Goal: Task Accomplishment & Management: Complete application form

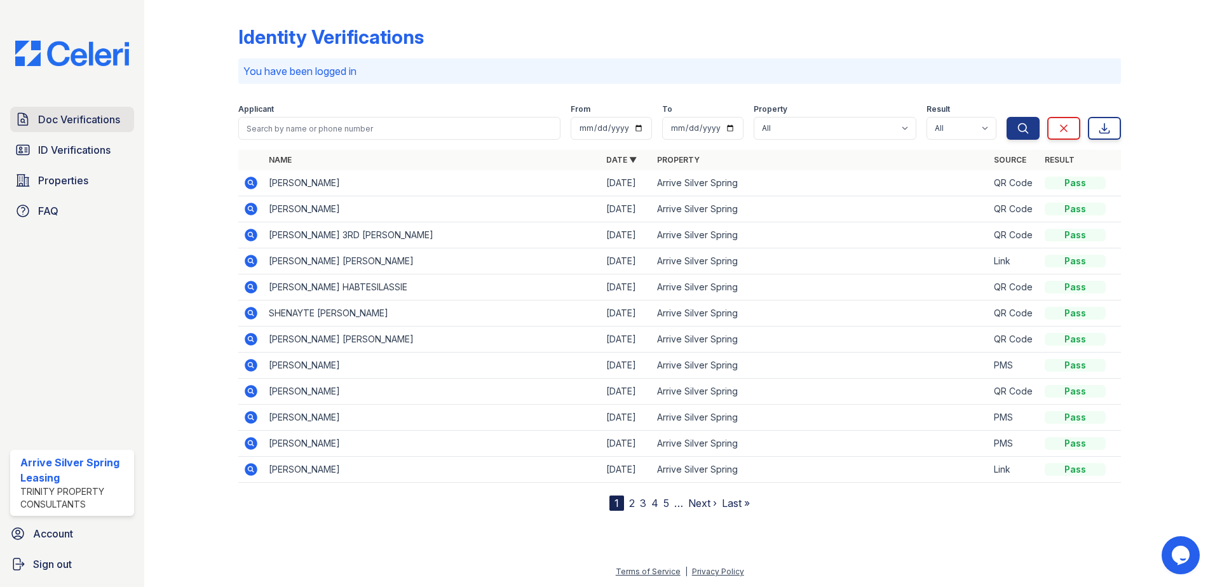
click at [93, 127] on span "Doc Verifications" at bounding box center [79, 119] width 82 height 15
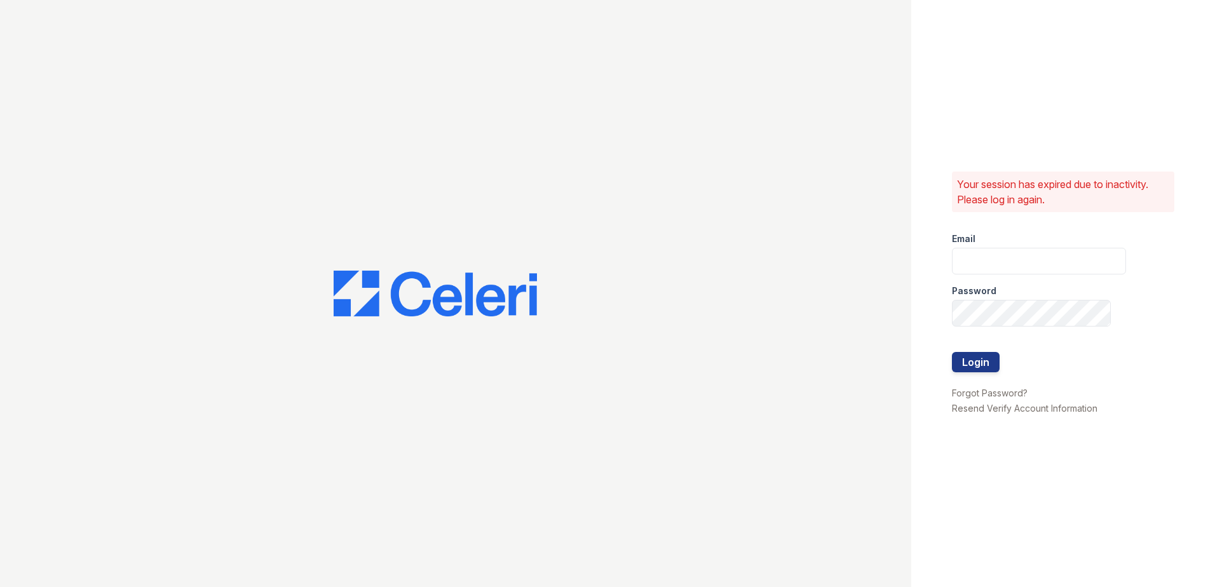
type input "arrivesilverspring@trinity-pm.com"
click at [979, 365] on button "Login" at bounding box center [976, 362] width 48 height 20
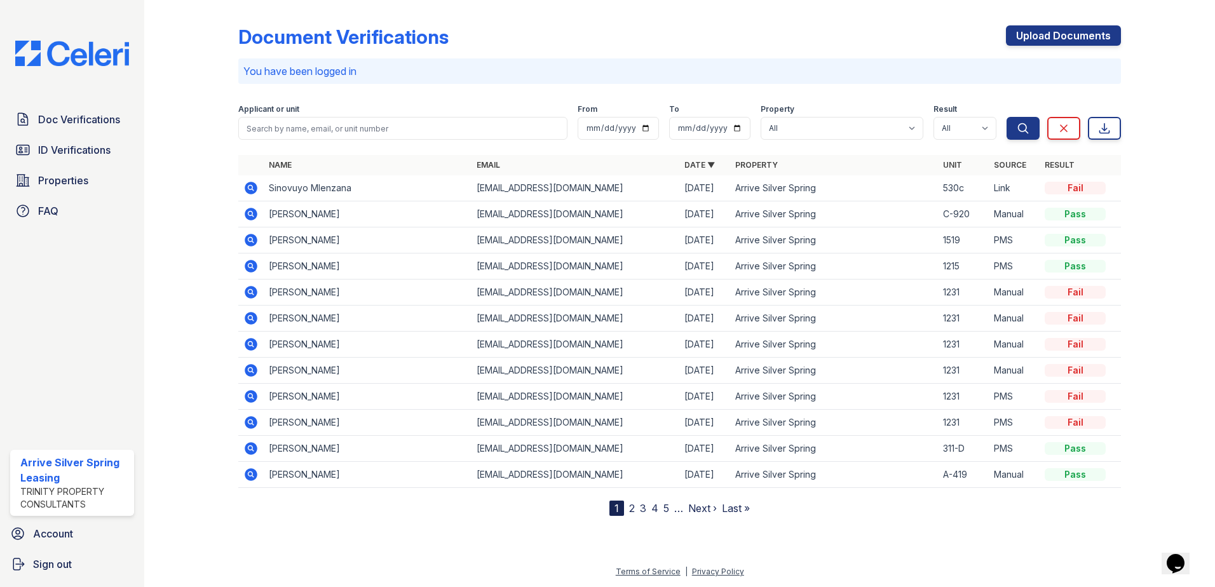
click at [247, 187] on icon at bounding box center [251, 188] width 13 height 13
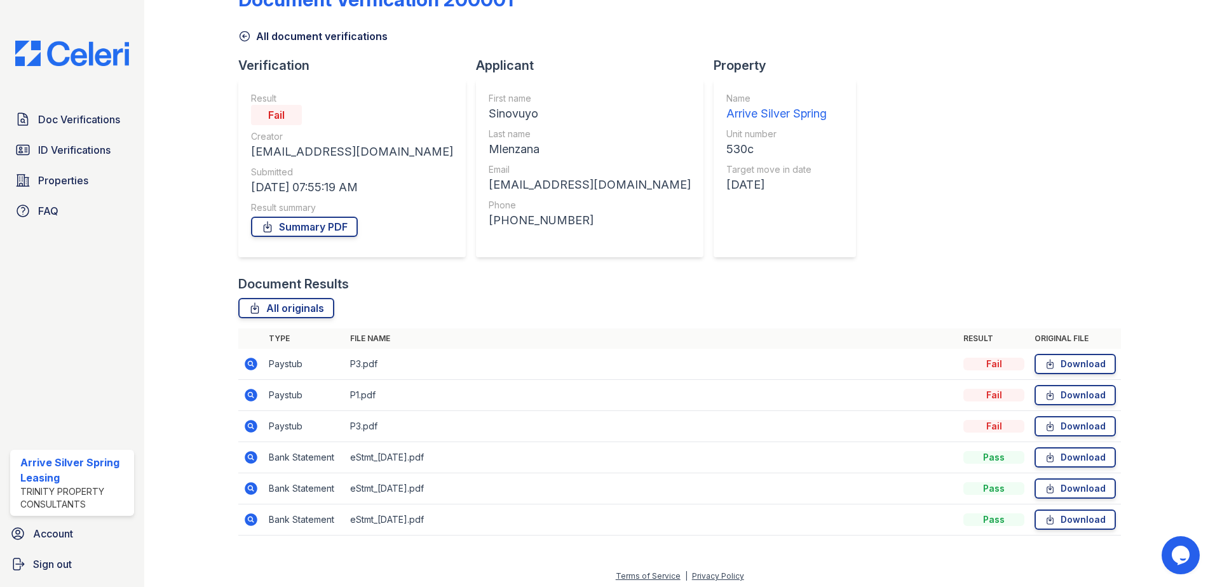
scroll to position [42, 0]
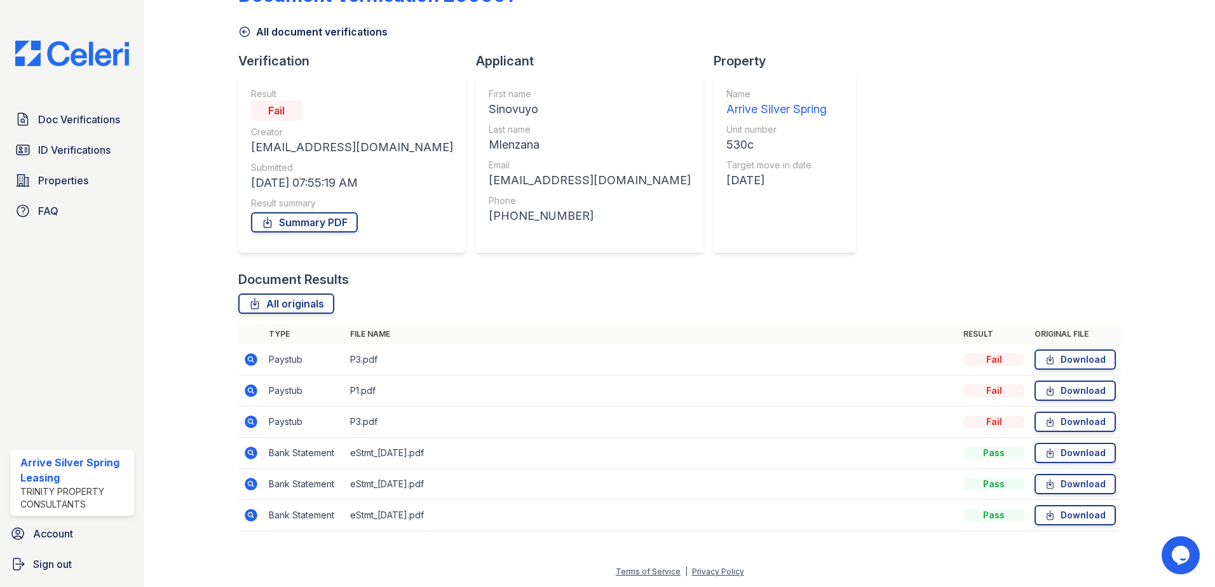
click at [244, 422] on icon at bounding box center [250, 421] width 15 height 15
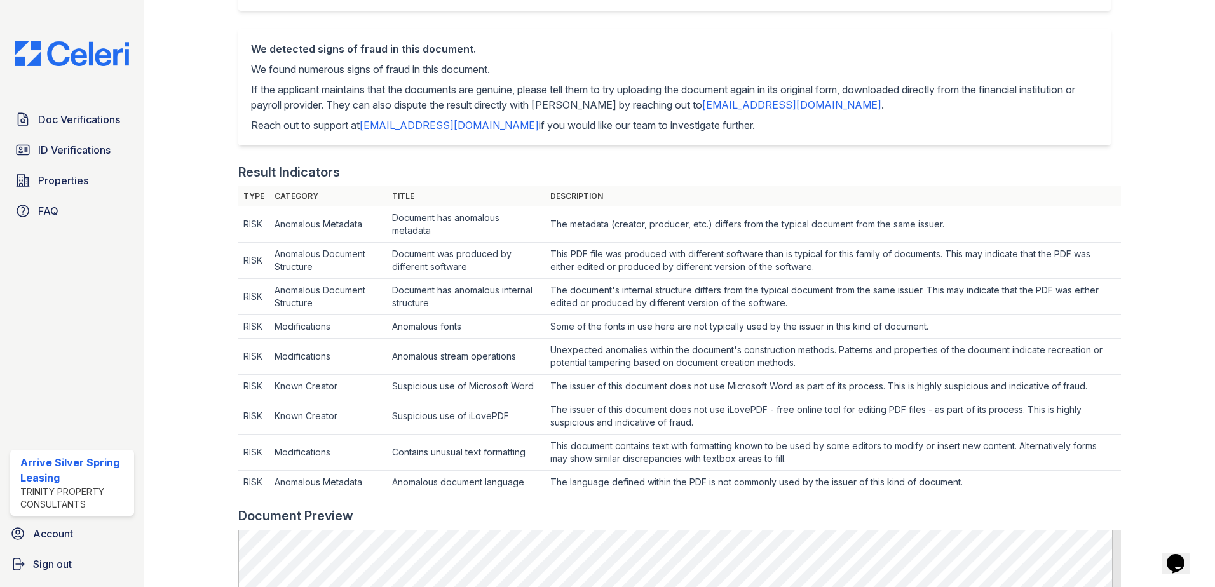
scroll to position [318, 0]
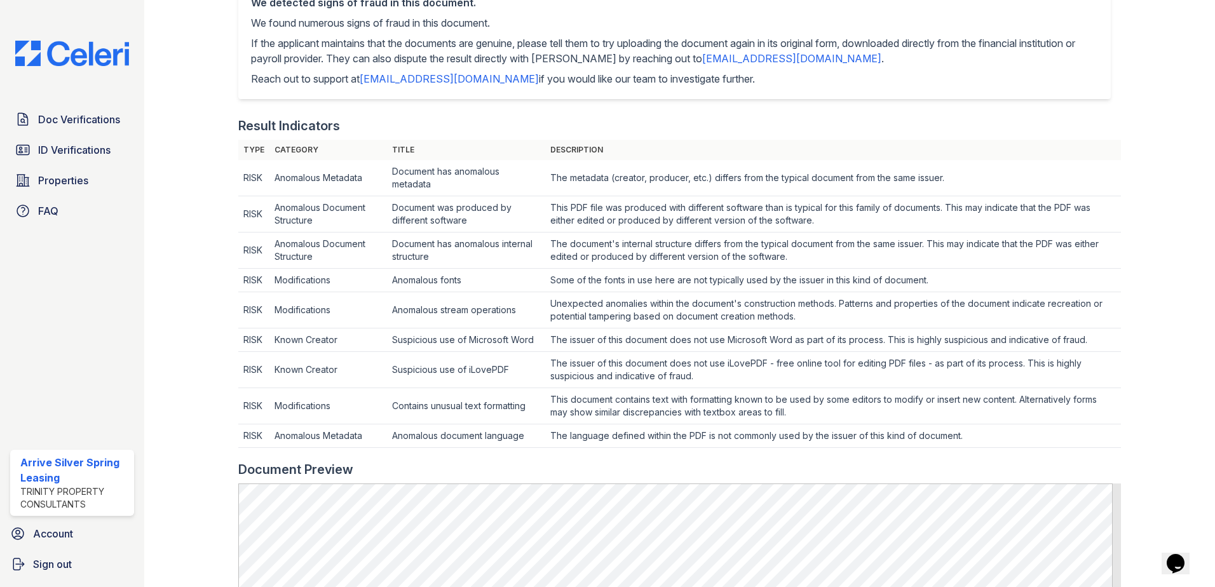
click at [730, 372] on td "The issuer of this document does not use iLovePDF - free online tool for editin…" at bounding box center [833, 370] width 576 height 36
click at [703, 375] on td "The issuer of this document does not use iLovePDF - free online tool for editin…" at bounding box center [833, 370] width 576 height 36
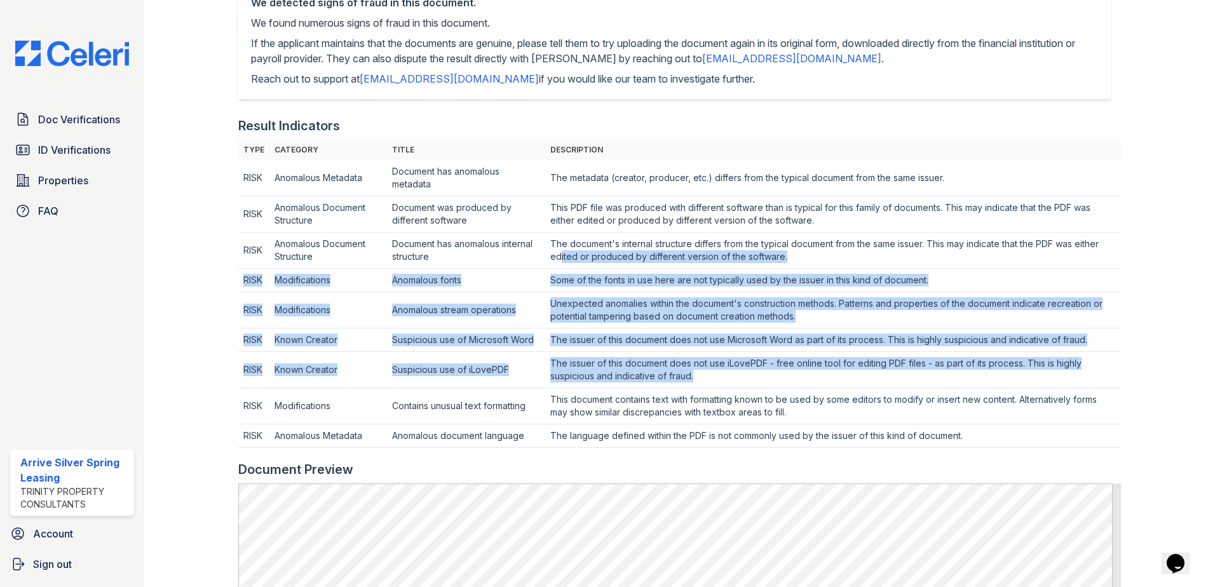
drag, startPoint x: 698, startPoint y: 375, endPoint x: 542, endPoint y: 248, distance: 200.5
click at [542, 248] on tbody "RISK Anomalous Metadata Document has anomalous metadata The metadata (creator, …" at bounding box center [679, 304] width 883 height 288
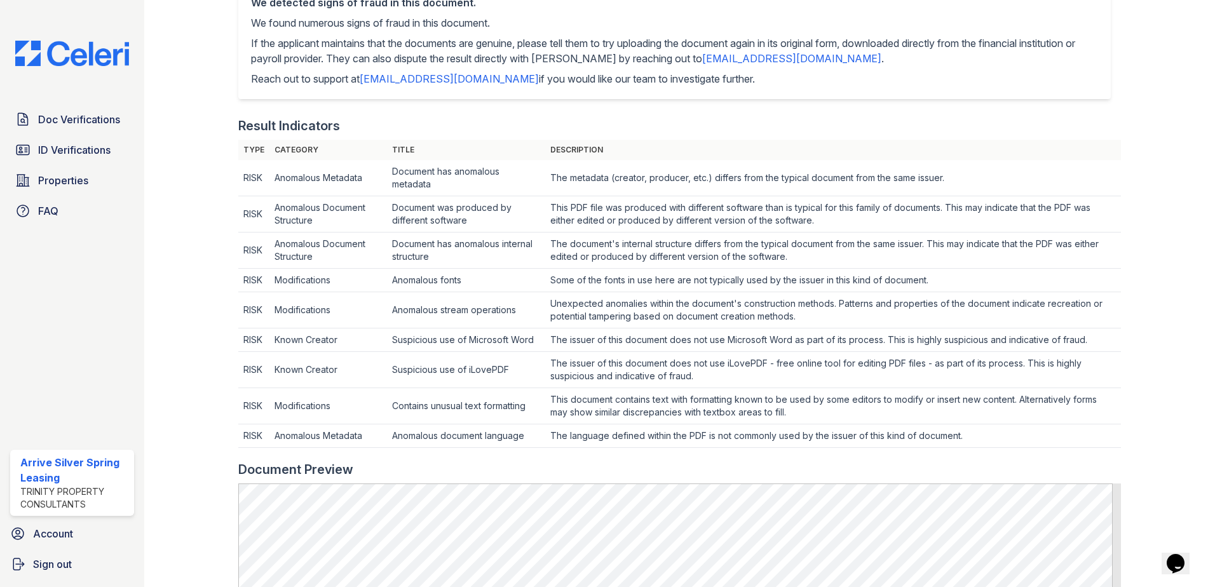
drag, startPoint x: 542, startPoint y: 248, endPoint x: 407, endPoint y: 249, distance: 135.3
click at [407, 249] on td "Document has anomalous internal structure" at bounding box center [466, 251] width 158 height 36
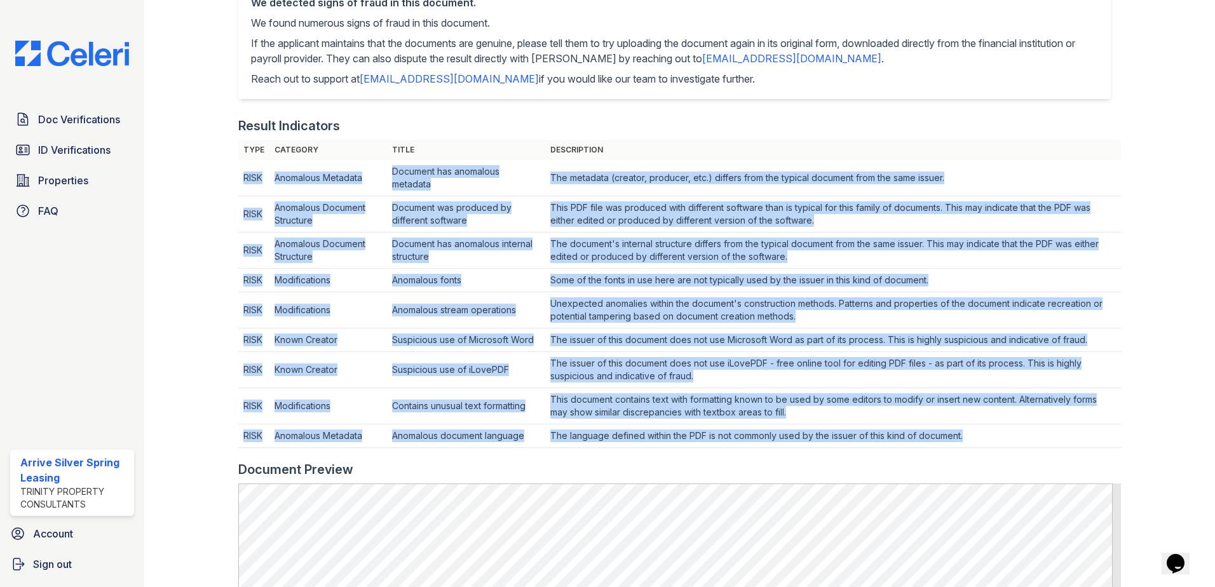
drag, startPoint x: 981, startPoint y: 437, endPoint x: 241, endPoint y: 186, distance: 781.6
click at [241, 186] on tbody "RISK Anomalous Metadata Document has anomalous metadata The metadata (creator, …" at bounding box center [679, 304] width 883 height 288
click at [242, 187] on td "RISK" at bounding box center [253, 178] width 31 height 36
drag, startPoint x: 241, startPoint y: 178, endPoint x: 972, endPoint y: 435, distance: 774.4
click at [972, 435] on tbody "RISK Anomalous Metadata Document has anomalous metadata The metadata (creator, …" at bounding box center [679, 304] width 883 height 288
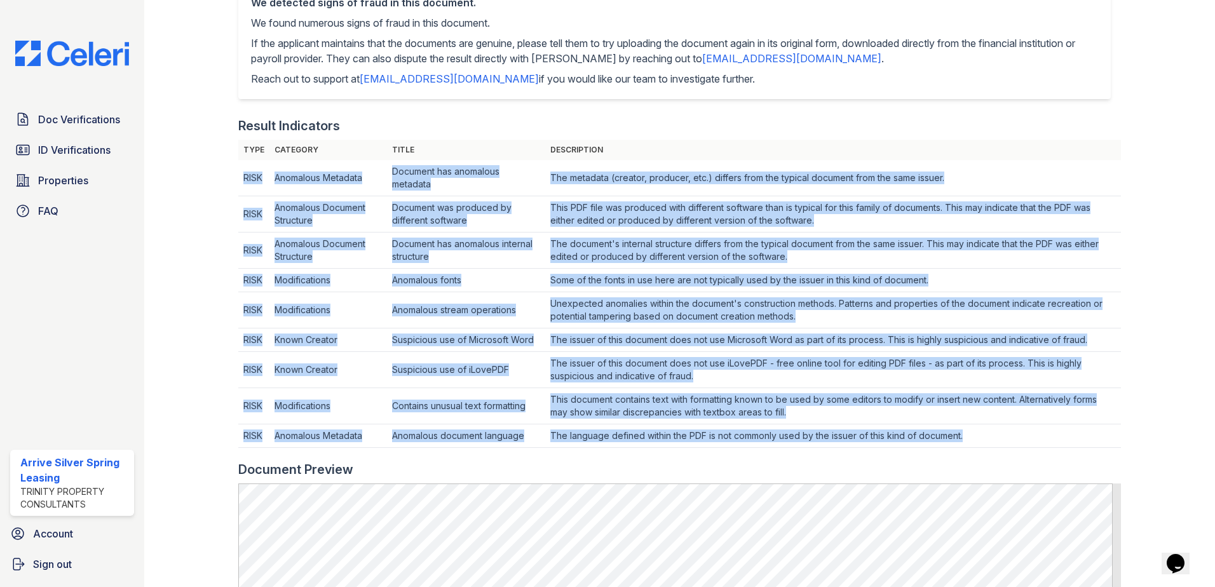
click at [972, 435] on td "The language defined within the PDF is not commonly used by the issuer of this …" at bounding box center [833, 436] width 576 height 24
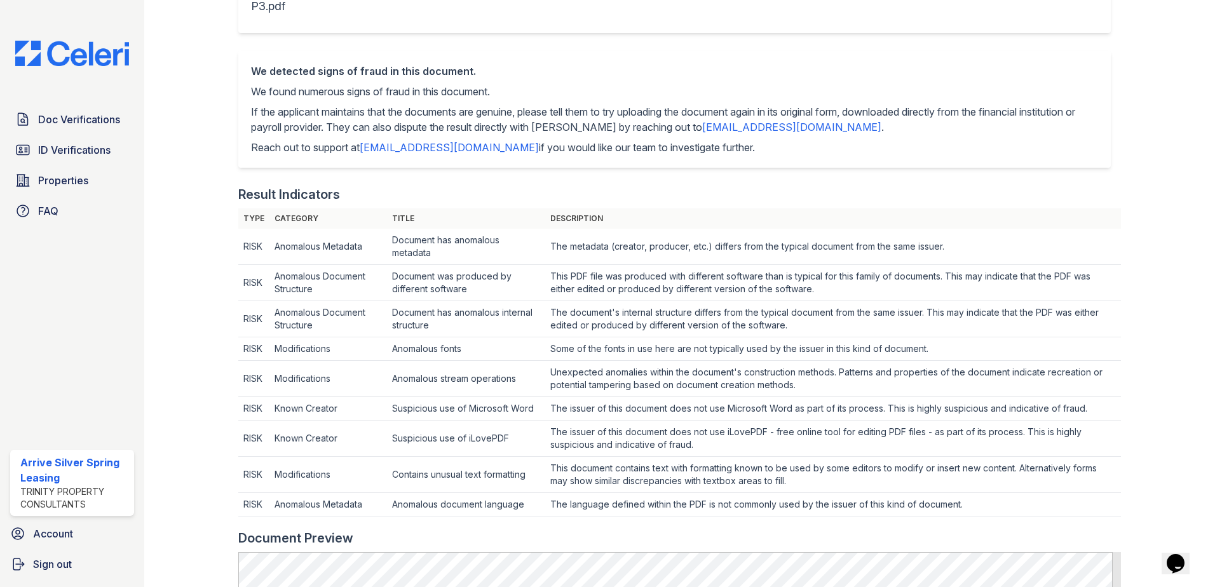
scroll to position [0, 0]
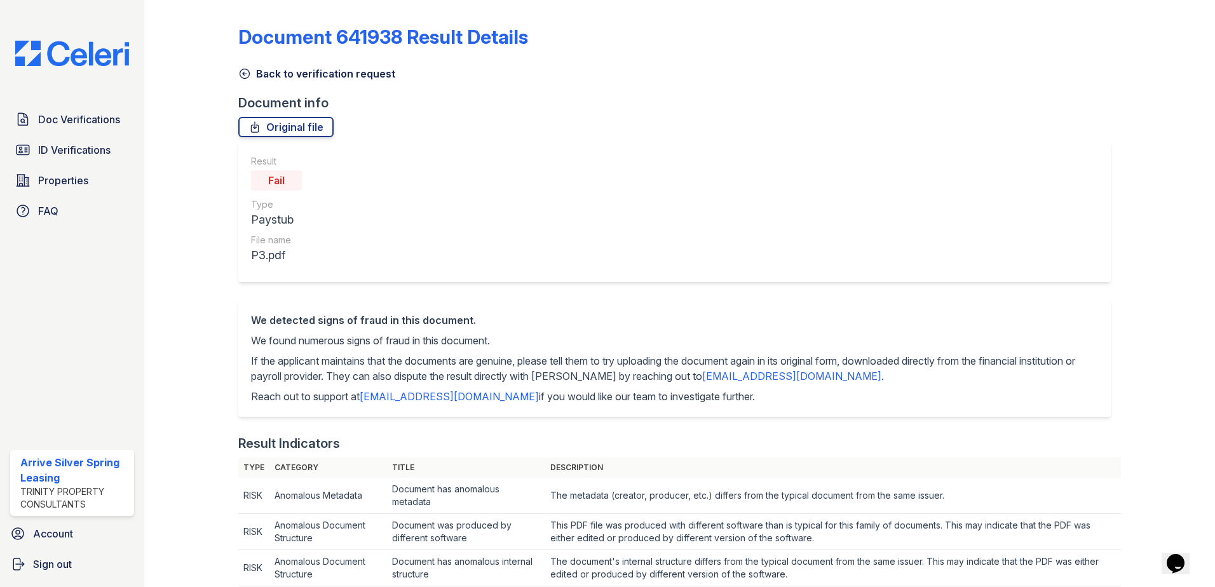
click at [245, 72] on icon at bounding box center [244, 73] width 13 height 13
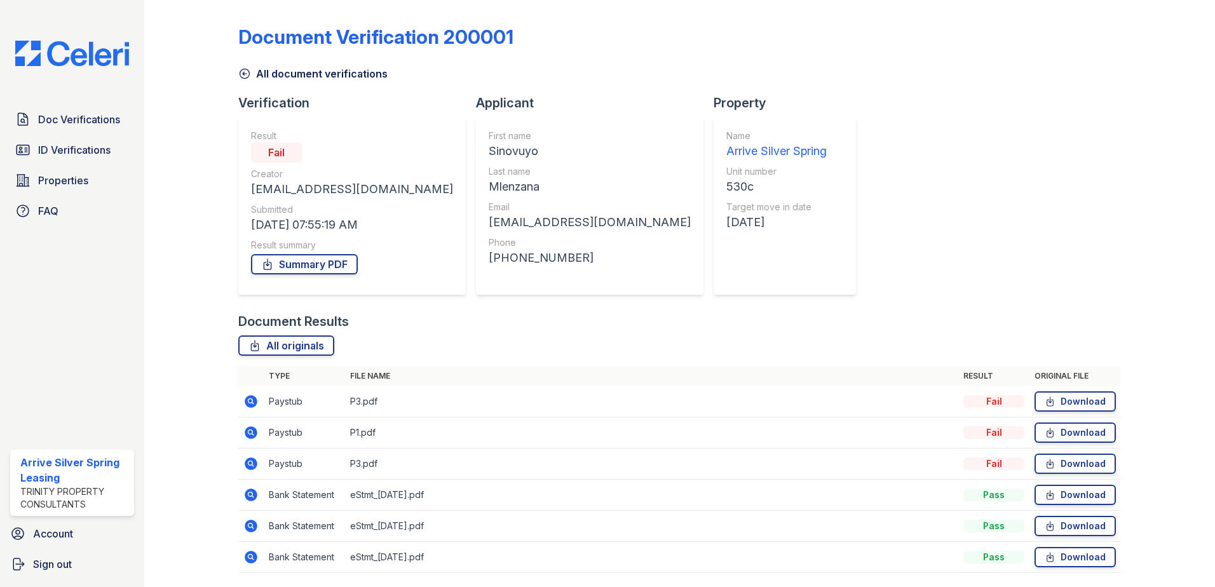
click at [489, 226] on div "sinovuyo43@gmail.com" at bounding box center [590, 222] width 202 height 18
click at [489, 224] on div "sinovuyo43@gmail.com" at bounding box center [590, 222] width 202 height 18
click at [83, 180] on span "Properties" at bounding box center [63, 180] width 50 height 15
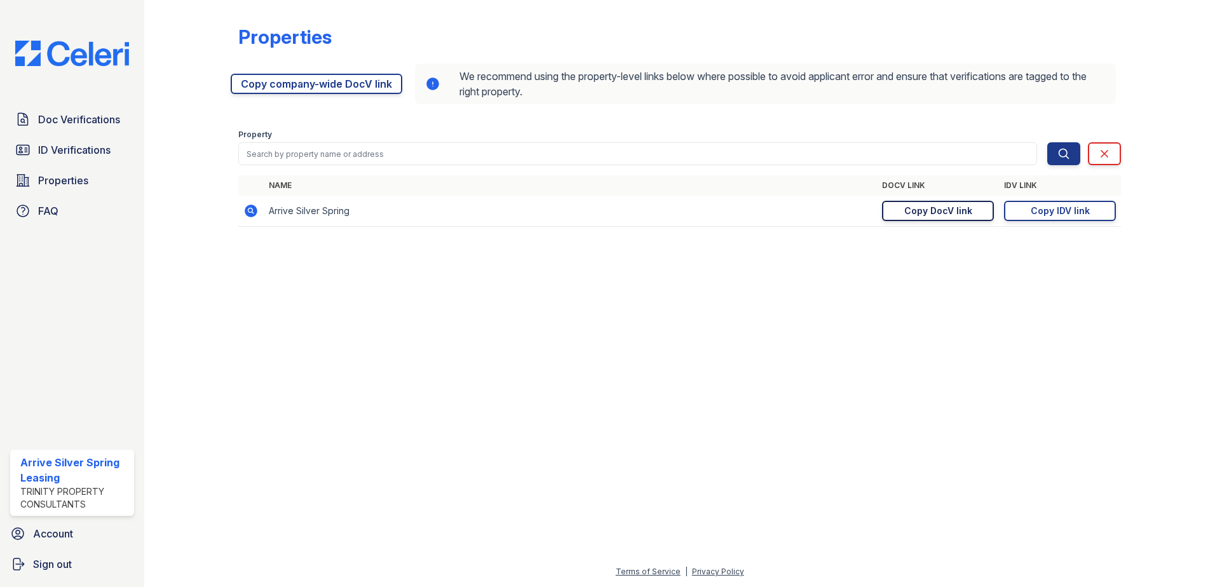
click at [967, 211] on div "Copy DocV link" at bounding box center [938, 211] width 68 height 13
click at [77, 112] on span "Doc Verifications" at bounding box center [79, 119] width 82 height 15
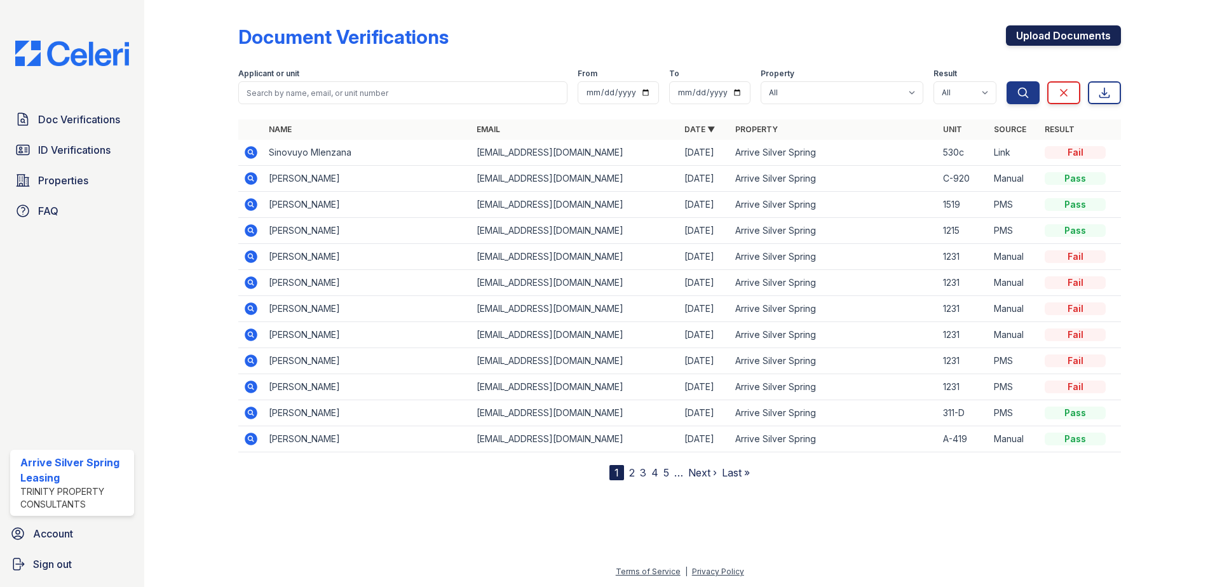
click at [1024, 27] on link "Upload Documents" at bounding box center [1063, 35] width 115 height 20
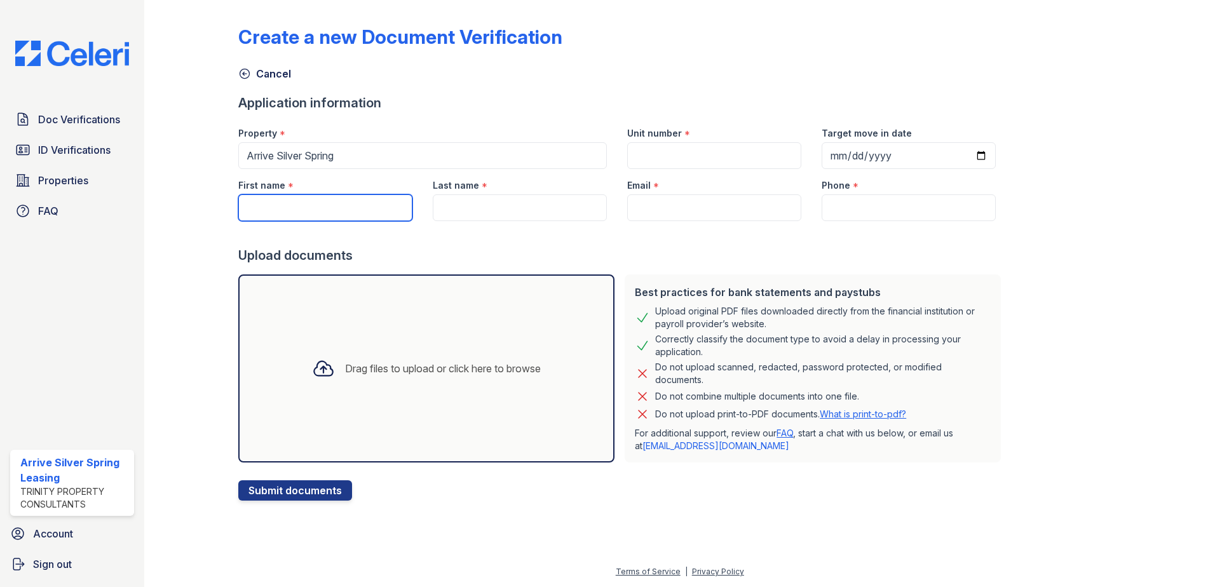
click at [329, 212] on input "First name" at bounding box center [325, 207] width 174 height 27
click at [436, 118] on div "Property *" at bounding box center [422, 129] width 369 height 25
click at [248, 69] on icon at bounding box center [244, 73] width 13 height 13
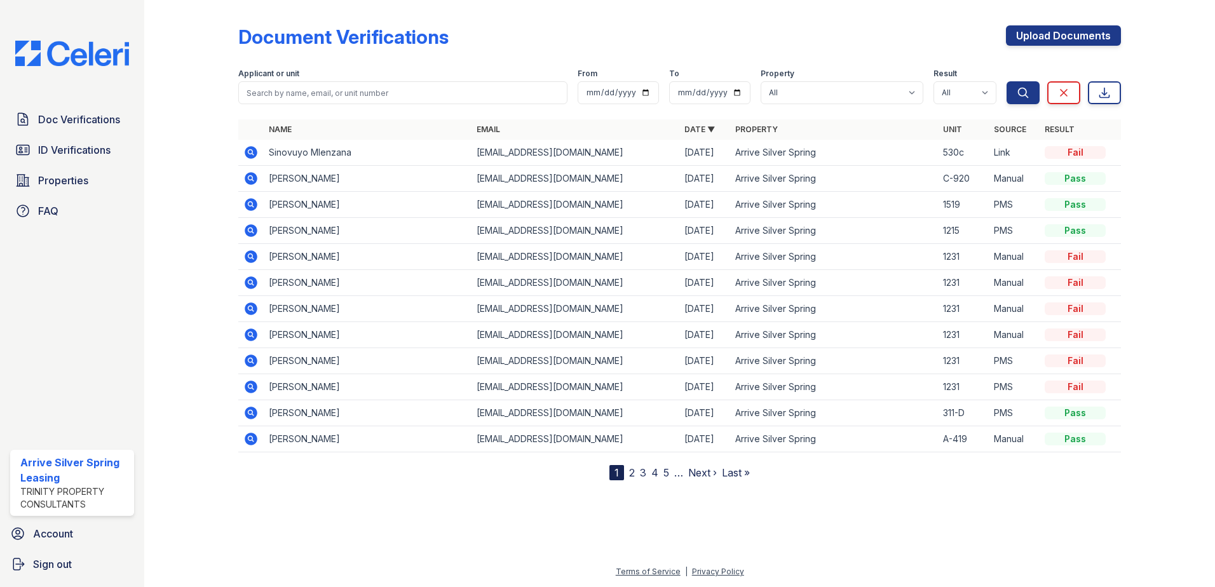
click at [252, 154] on icon at bounding box center [250, 152] width 15 height 15
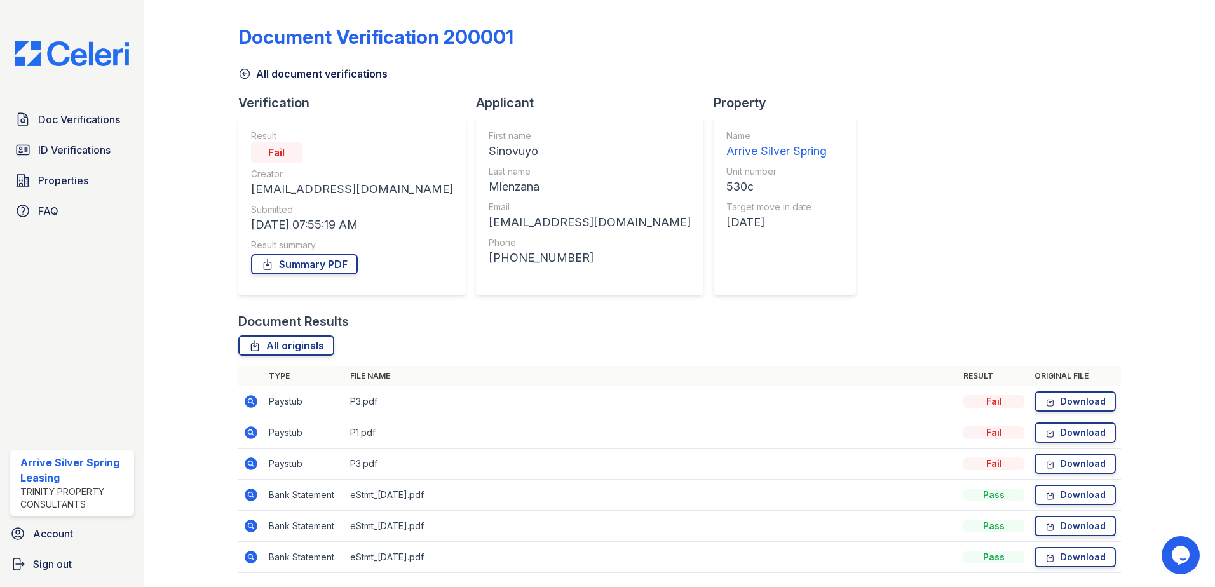
click at [256, 74] on link "All document verifications" at bounding box center [312, 73] width 149 height 15
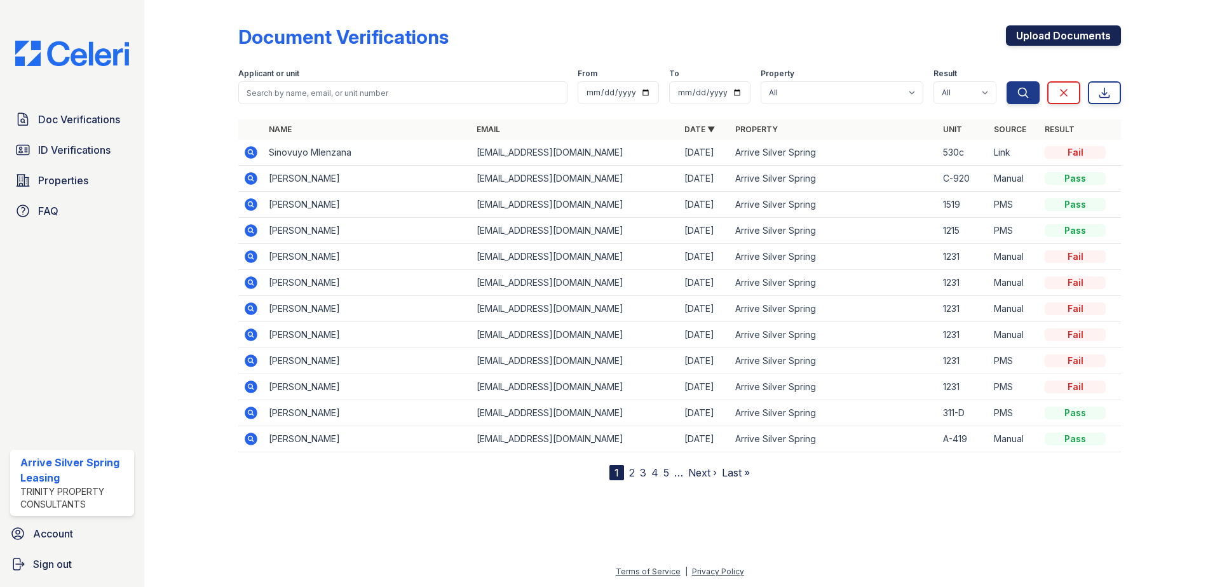
click at [1072, 44] on link "Upload Documents" at bounding box center [1063, 35] width 115 height 20
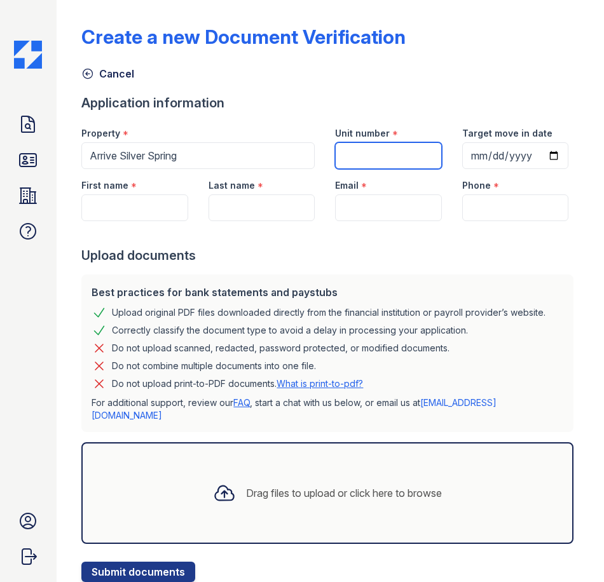
click at [414, 154] on input "Unit number" at bounding box center [388, 155] width 106 height 27
type input "530c"
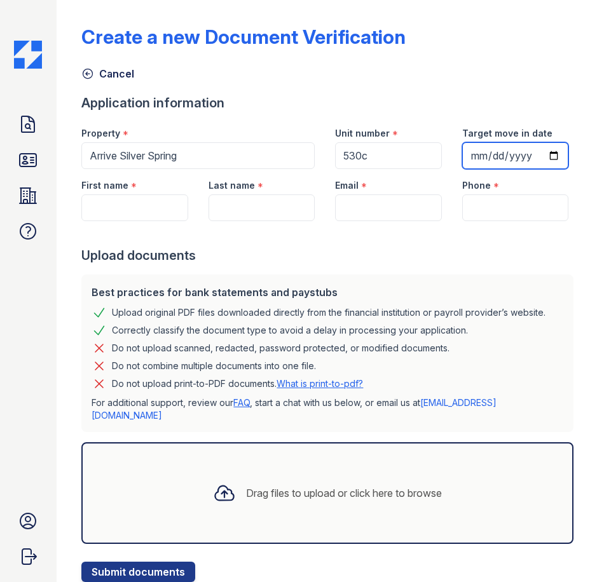
click at [462, 169] on input "Target move in date" at bounding box center [515, 155] width 106 height 27
type input "2025-10-03"
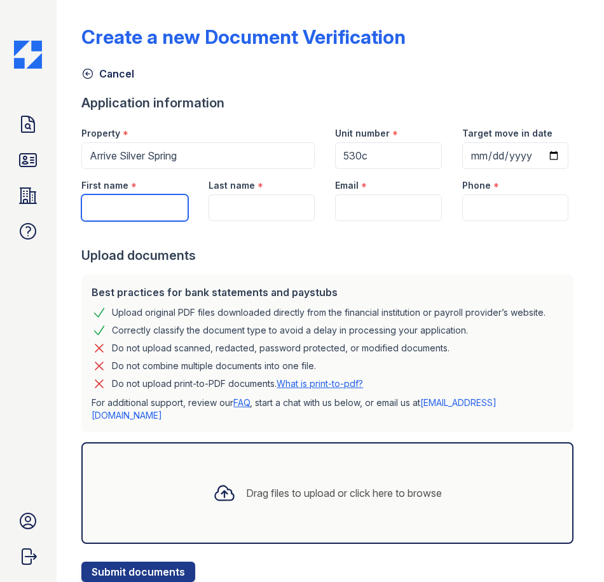
click at [142, 221] on input "First name" at bounding box center [134, 207] width 106 height 27
type input "Sinovuyo"
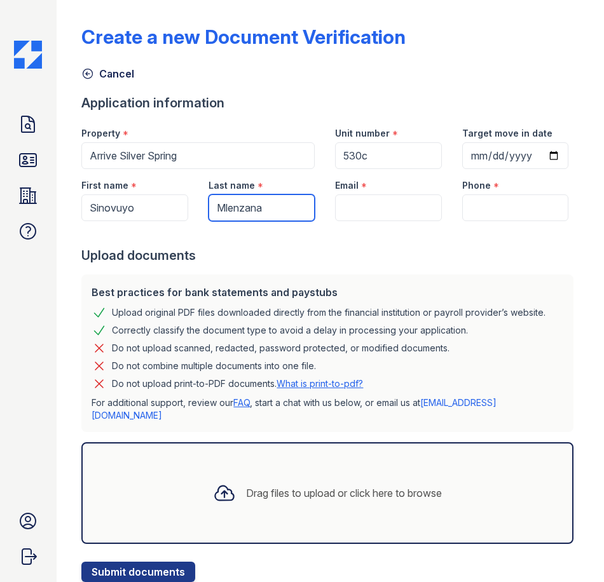
type input "Mlenzana"
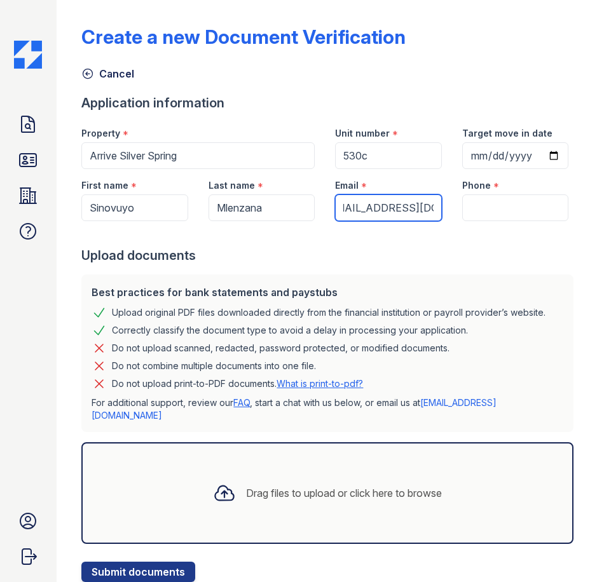
scroll to position [0, 27]
type input "[EMAIL_ADDRESS][DOMAIN_NAME]"
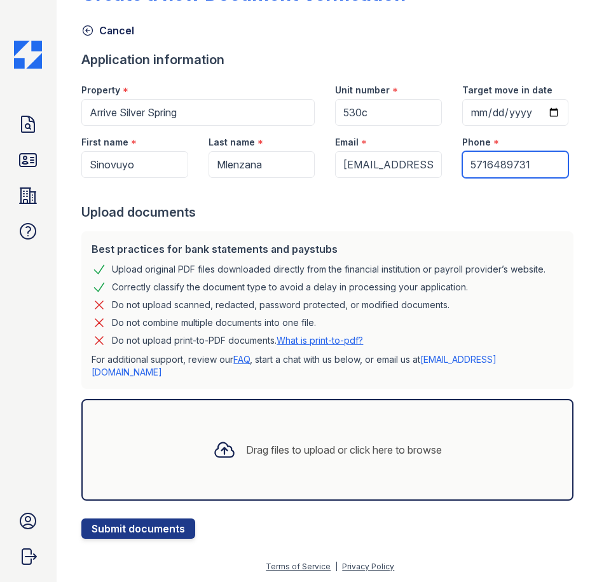
scroll to position [83, 0]
type input "5716489731"
click at [222, 454] on icon at bounding box center [224, 449] width 23 height 23
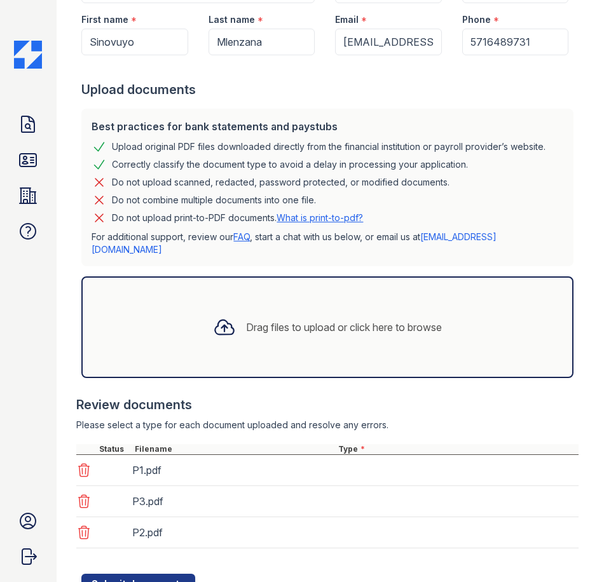
scroll to position [260, 0]
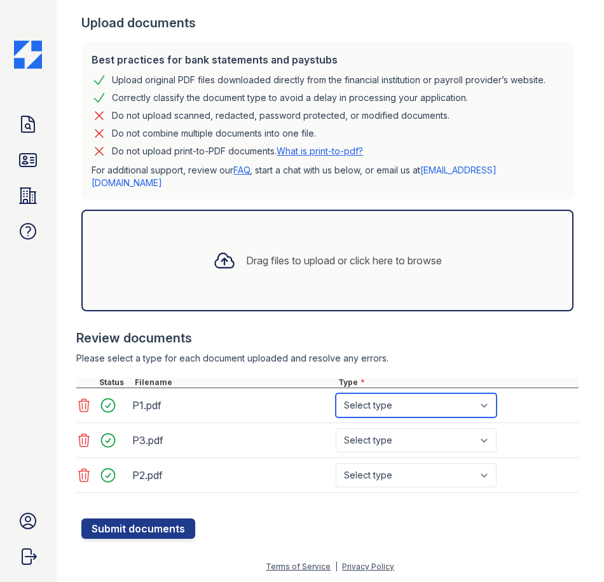
click at [377, 413] on select "Select type Paystub Bank Statement Offer Letter Tax Documents Benefit Award Let…" at bounding box center [415, 405] width 161 height 24
select select "paystub"
click at [335, 405] on select "Select type Paystub Bank Statement Offer Letter Tax Documents Benefit Award Let…" at bounding box center [415, 405] width 161 height 24
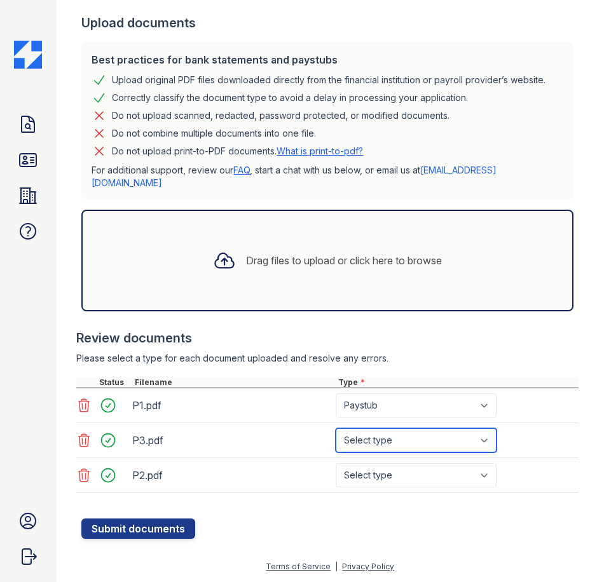
click at [382, 452] on select "Select type Paystub Bank Statement Offer Letter Tax Documents Benefit Award Let…" at bounding box center [415, 440] width 161 height 24
select select "paystub"
click at [335, 440] on select "Select type Paystub Bank Statement Offer Letter Tax Documents Benefit Award Let…" at bounding box center [415, 440] width 161 height 24
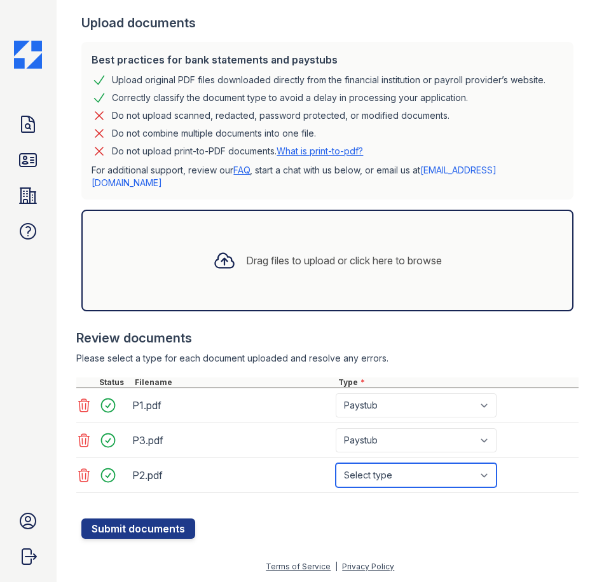
click at [398, 487] on select "Select type Paystub Bank Statement Offer Letter Tax Documents Benefit Award Let…" at bounding box center [415, 475] width 161 height 24
select select "paystub"
click at [335, 475] on select "Select type Paystub Bank Statement Offer Letter Tax Documents Benefit Award Let…" at bounding box center [415, 475] width 161 height 24
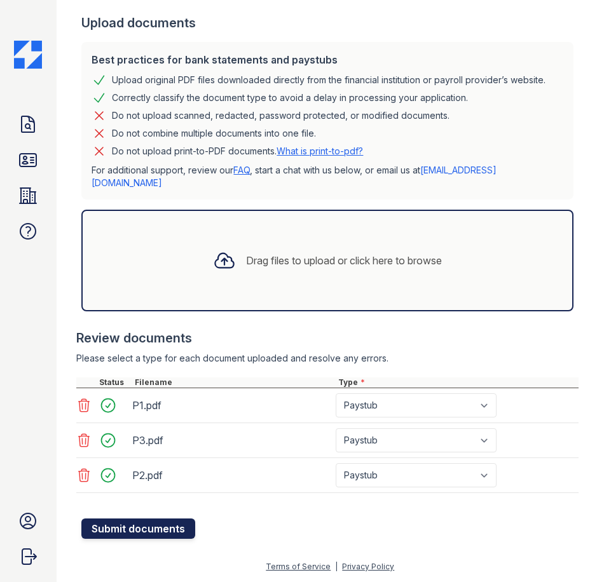
click at [135, 532] on button "Submit documents" at bounding box center [138, 528] width 114 height 20
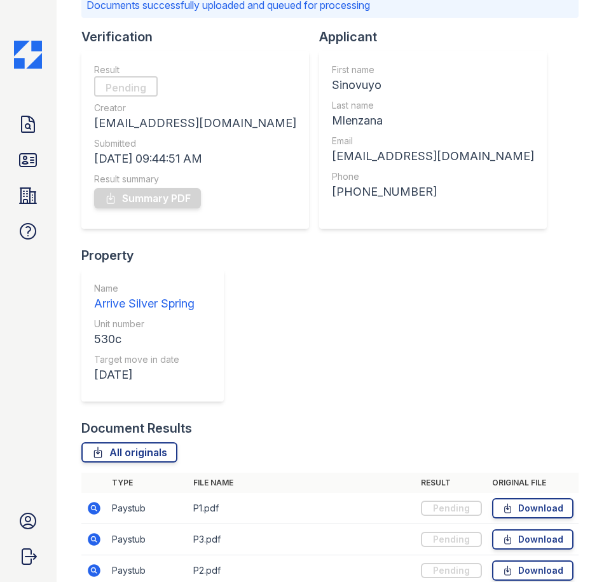
scroll to position [98, 0]
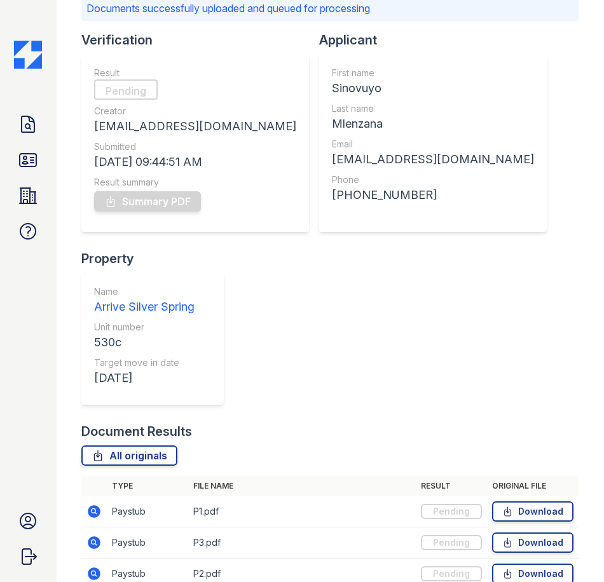
drag, startPoint x: 273, startPoint y: 276, endPoint x: 267, endPoint y: 272, distance: 6.9
click at [272, 275] on div "Verification Result Pending Creator arrivesilverspring@trinity-pm.com Submitted…" at bounding box center [329, 226] width 497 height 391
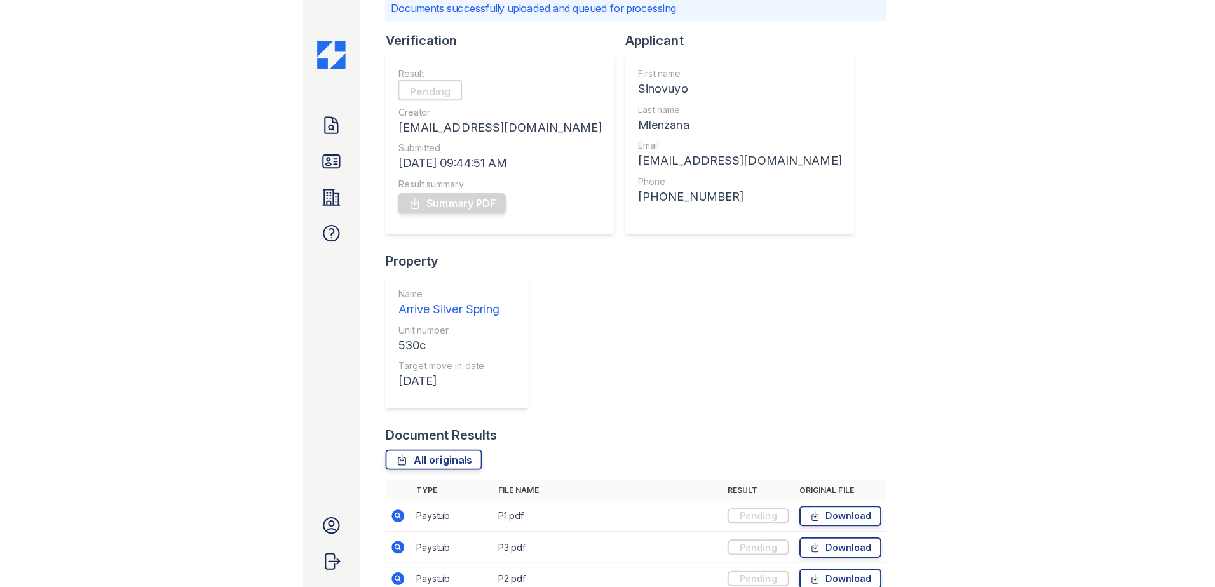
scroll to position [0, 0]
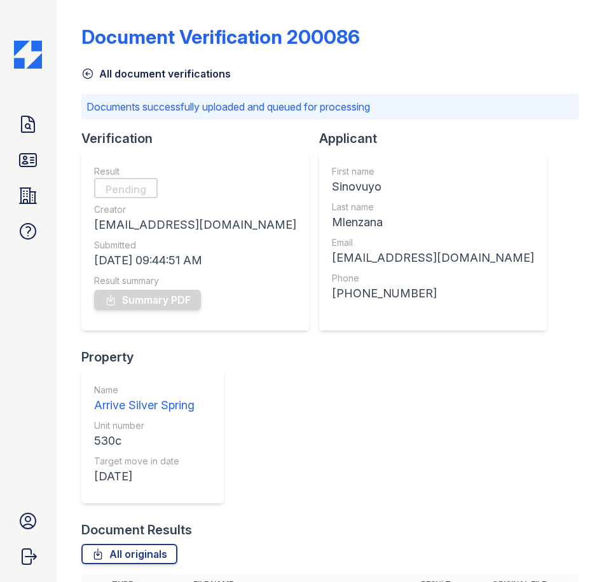
click at [91, 80] on link "All document verifications" at bounding box center [155, 73] width 149 height 15
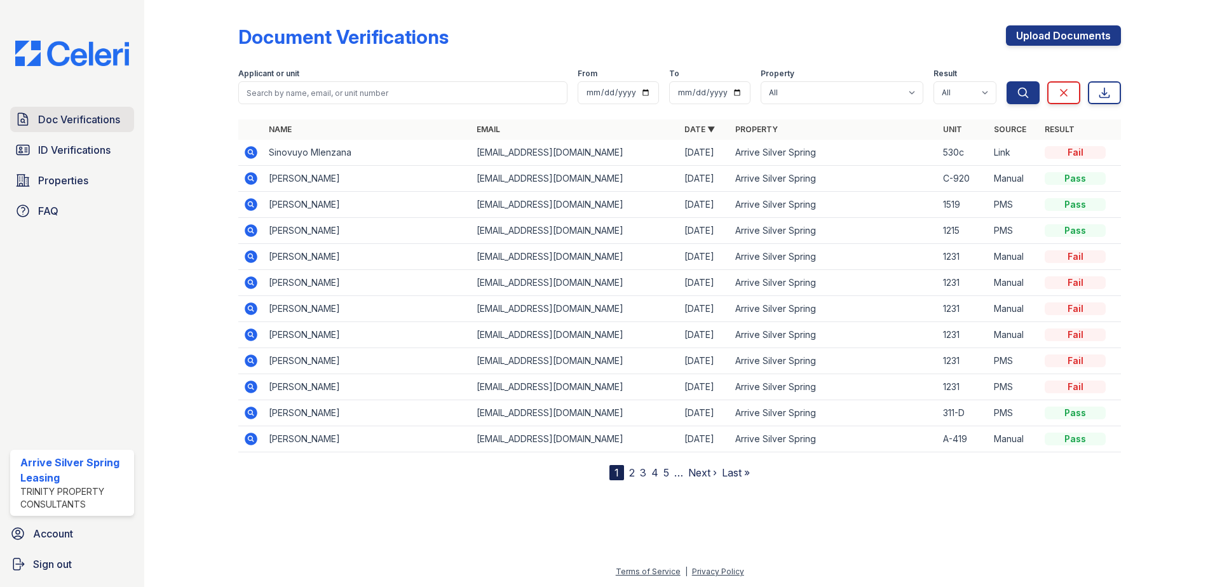
click at [78, 117] on span "Doc Verifications" at bounding box center [79, 119] width 82 height 15
click at [247, 152] on icon at bounding box center [251, 152] width 13 height 13
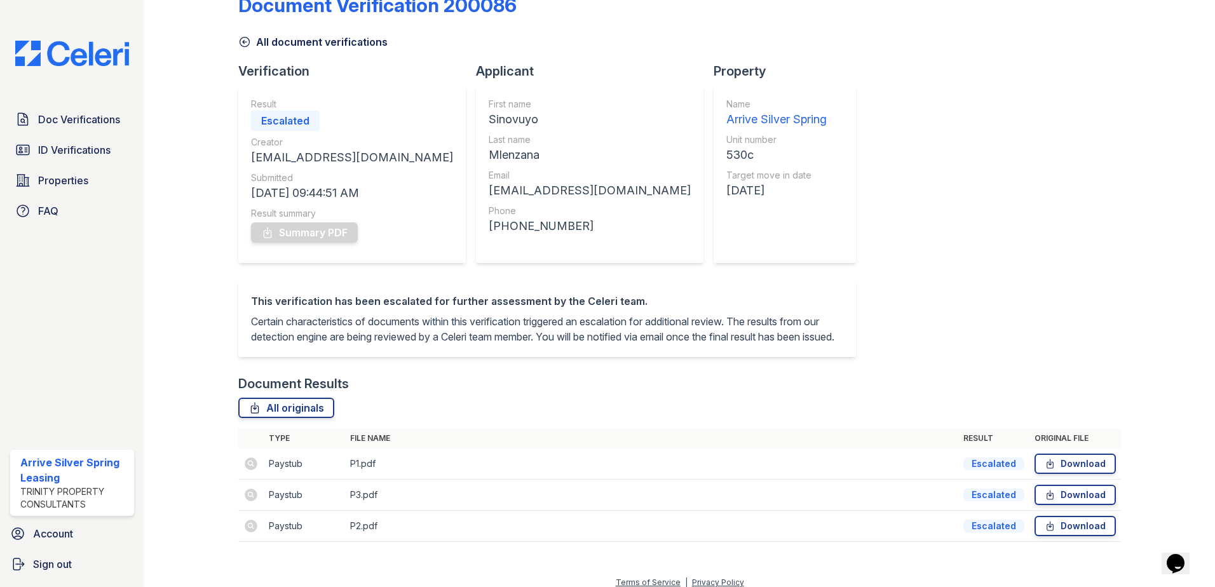
scroll to position [58, 0]
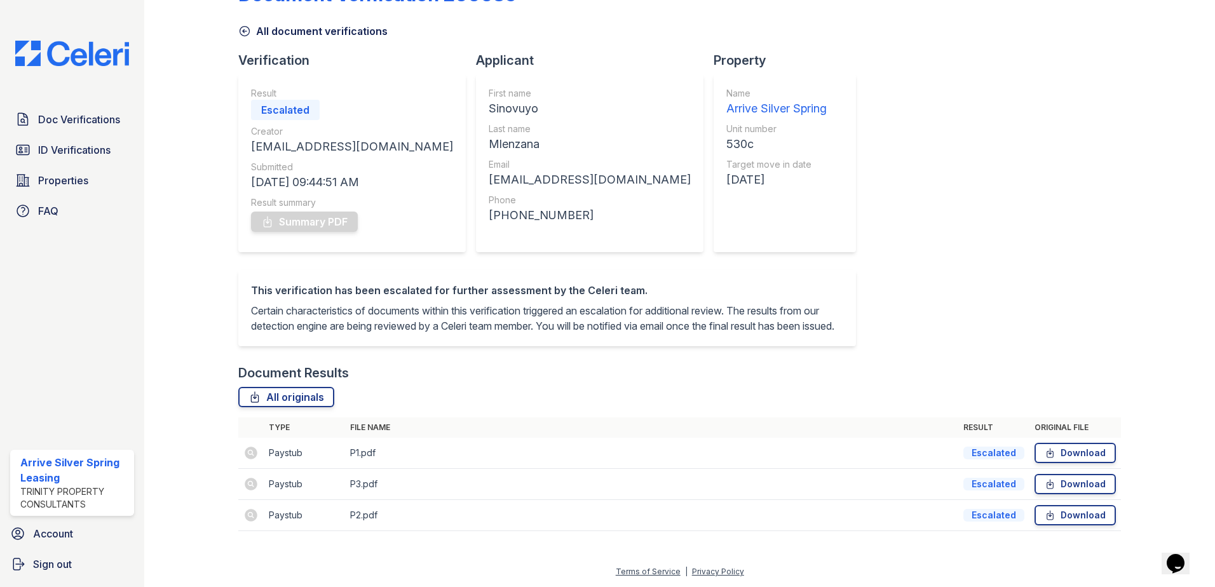
click at [249, 454] on td at bounding box center [250, 453] width 25 height 31
click at [981, 454] on div "Escalated" at bounding box center [993, 453] width 61 height 13
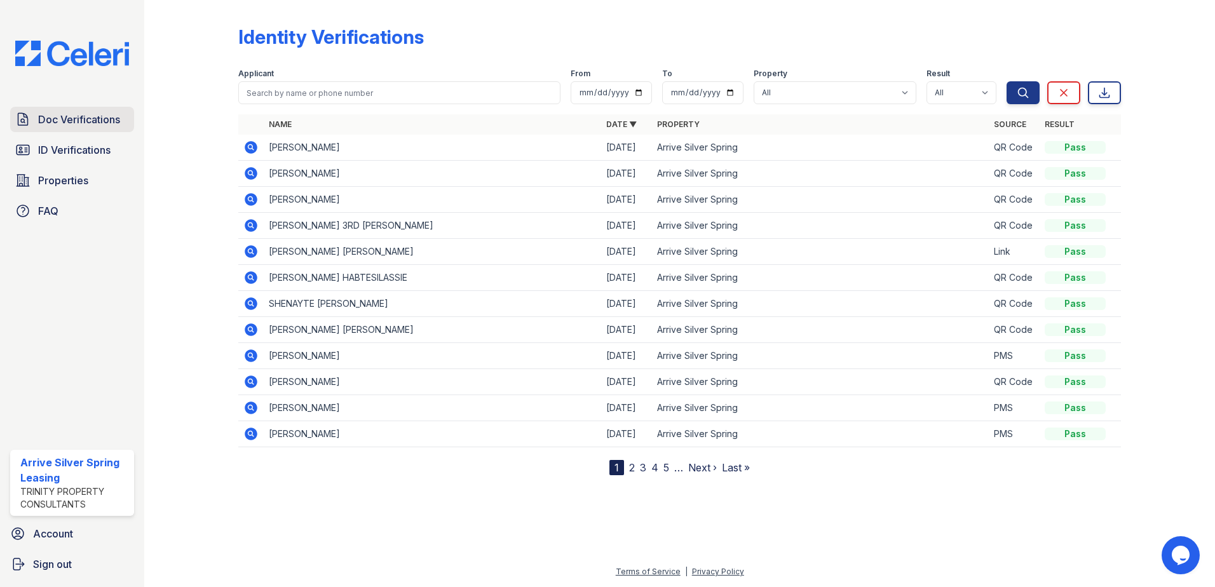
click at [98, 124] on span "Doc Verifications" at bounding box center [79, 119] width 82 height 15
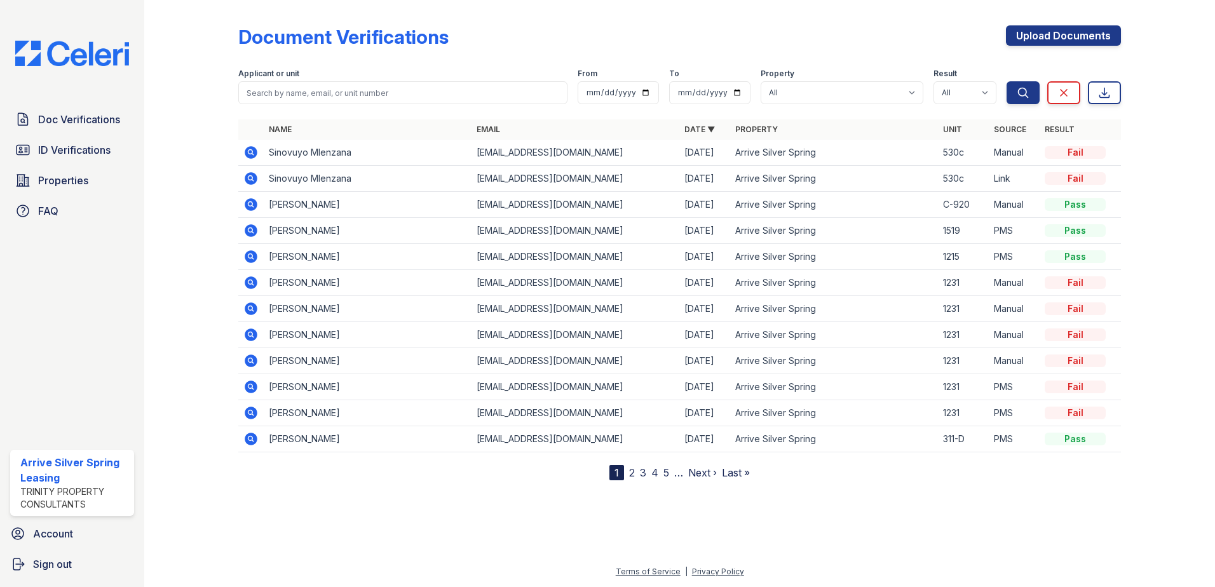
click at [251, 152] on icon at bounding box center [249, 151] width 3 height 3
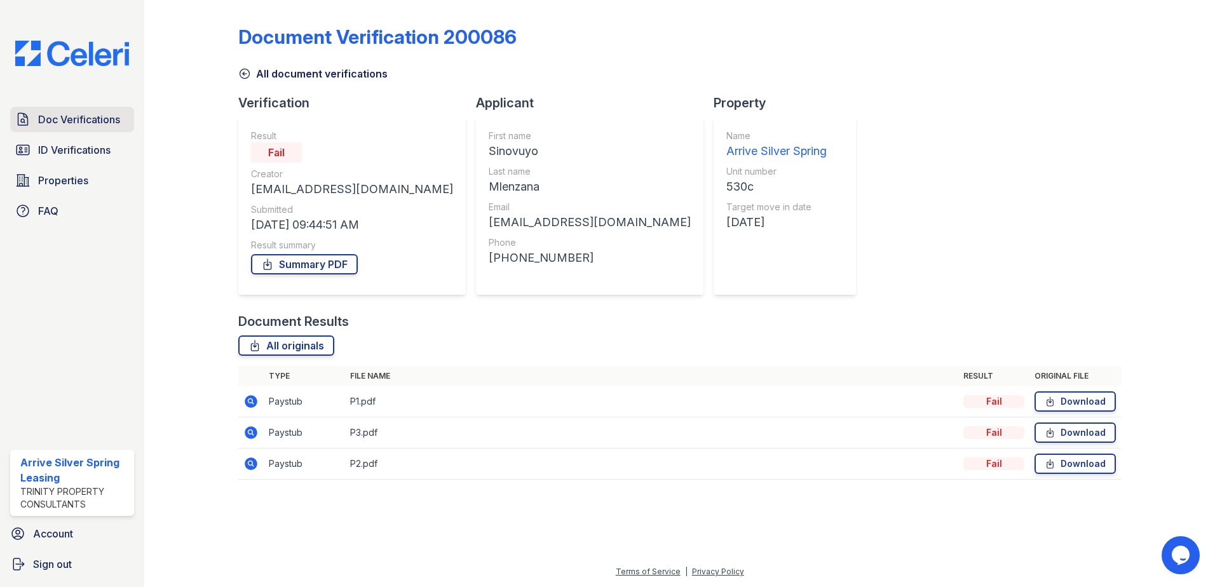
click at [57, 121] on span "Doc Verifications" at bounding box center [79, 119] width 82 height 15
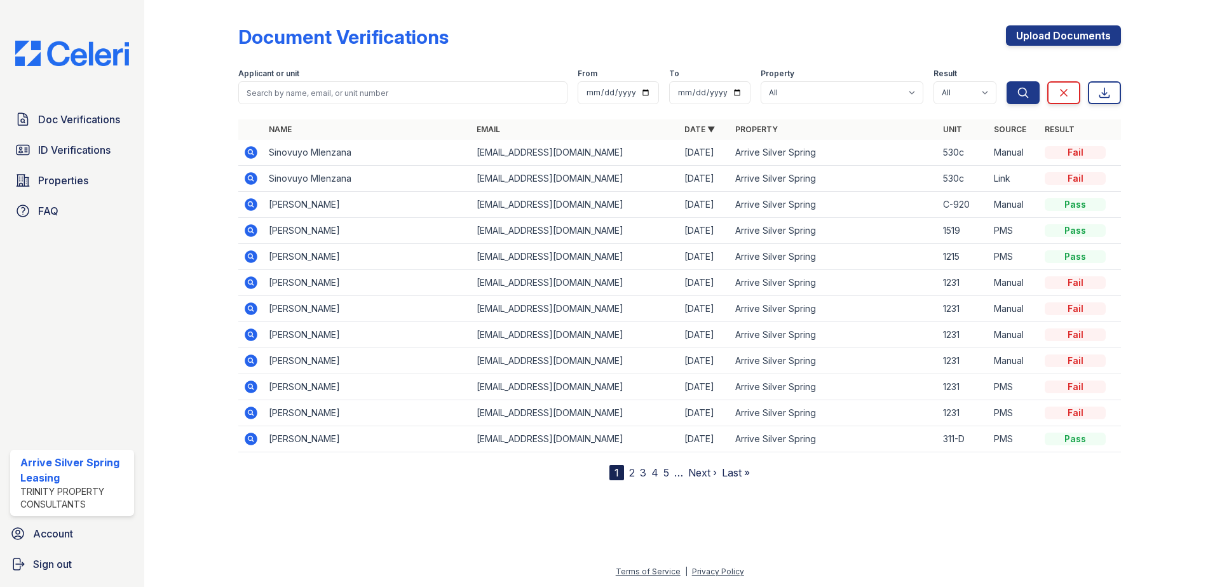
click at [252, 180] on icon at bounding box center [250, 178] width 15 height 15
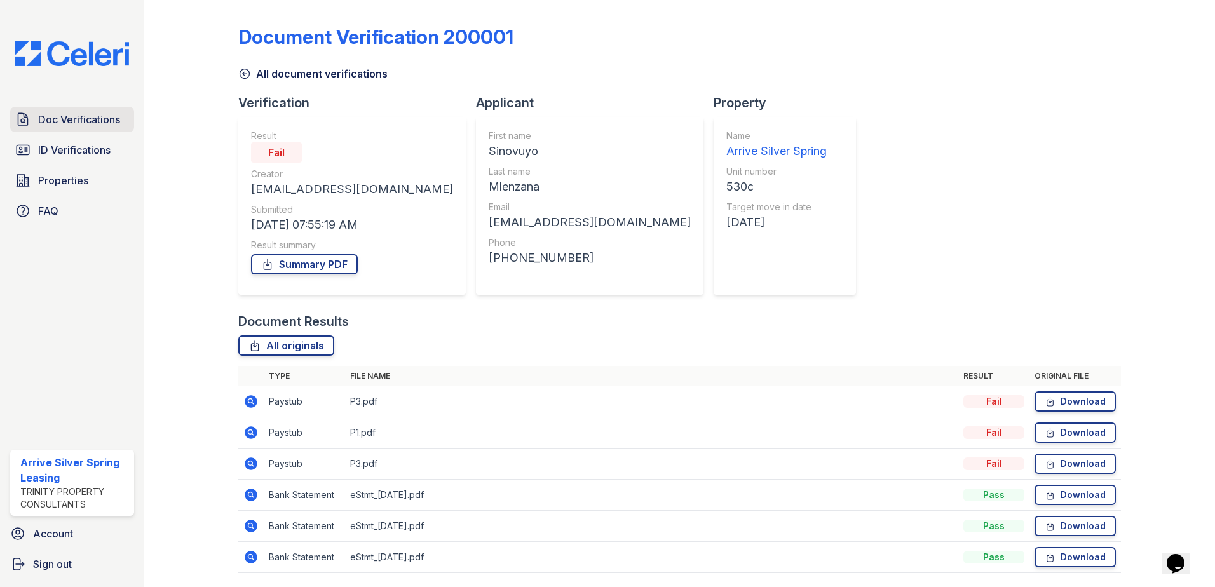
click at [62, 119] on span "Doc Verifications" at bounding box center [79, 119] width 82 height 15
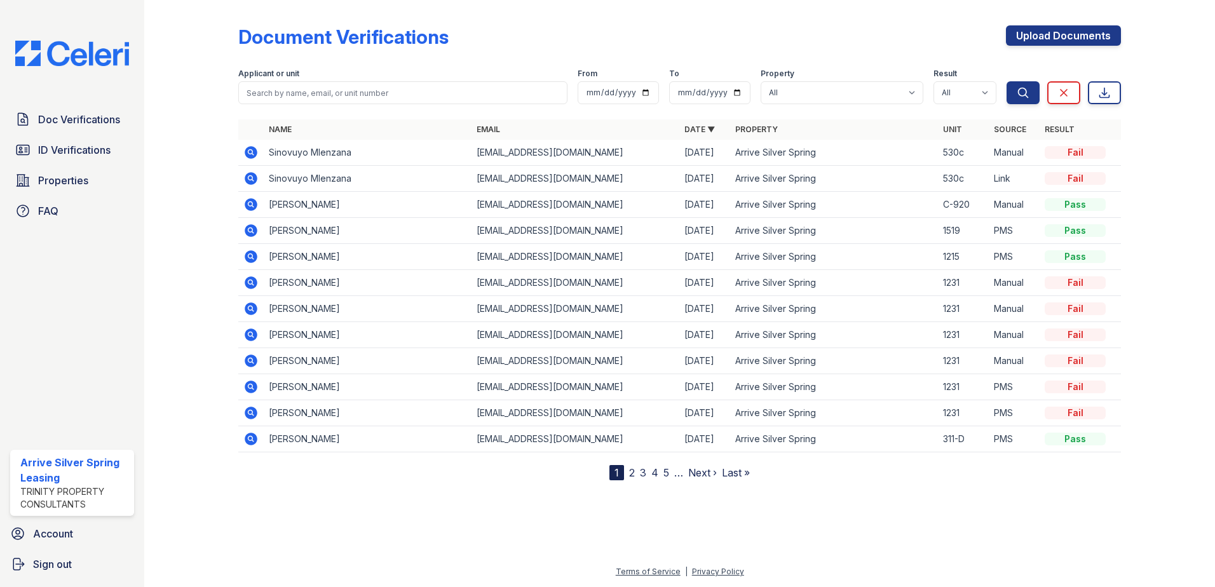
click at [260, 159] on td at bounding box center [250, 153] width 25 height 26
click at [251, 152] on icon at bounding box center [249, 151] width 3 height 3
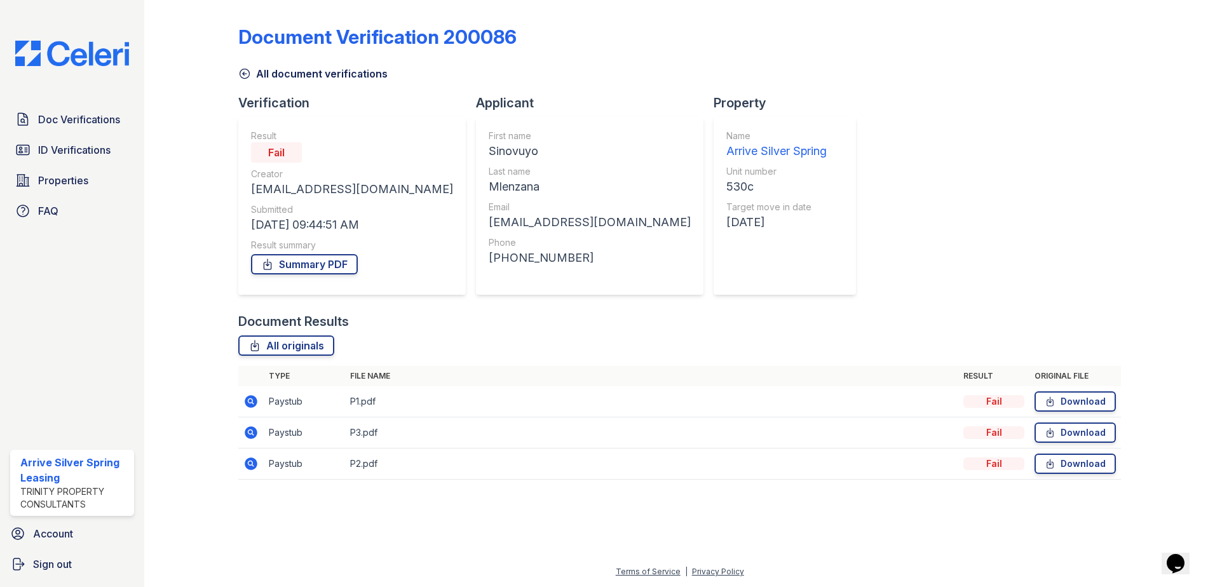
click at [243, 71] on icon at bounding box center [244, 73] width 13 height 13
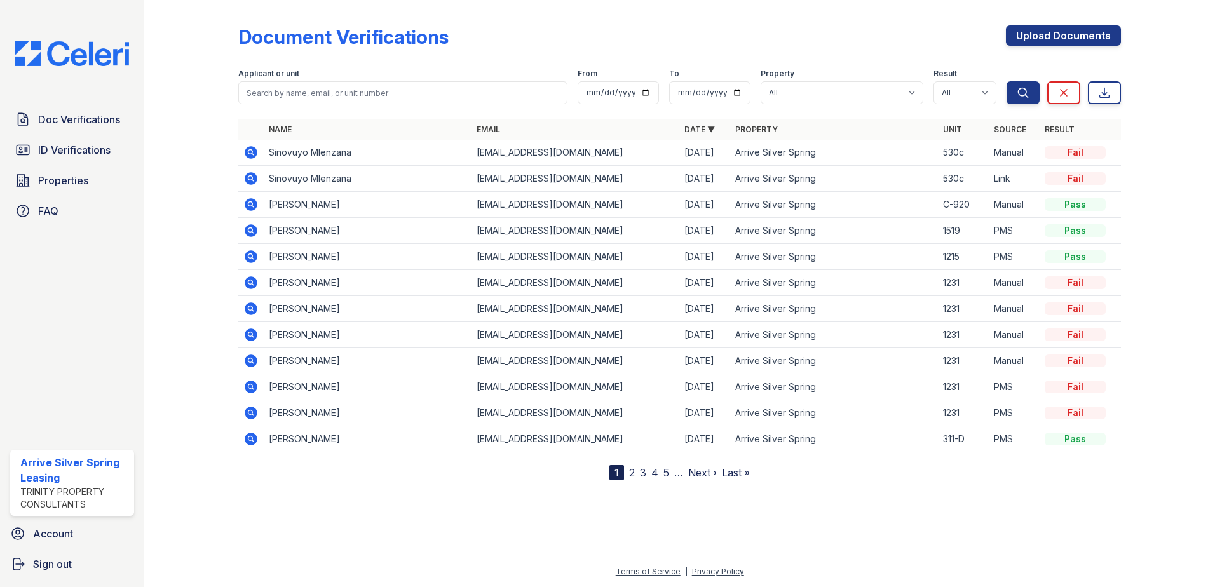
click at [245, 152] on icon at bounding box center [250, 152] width 15 height 15
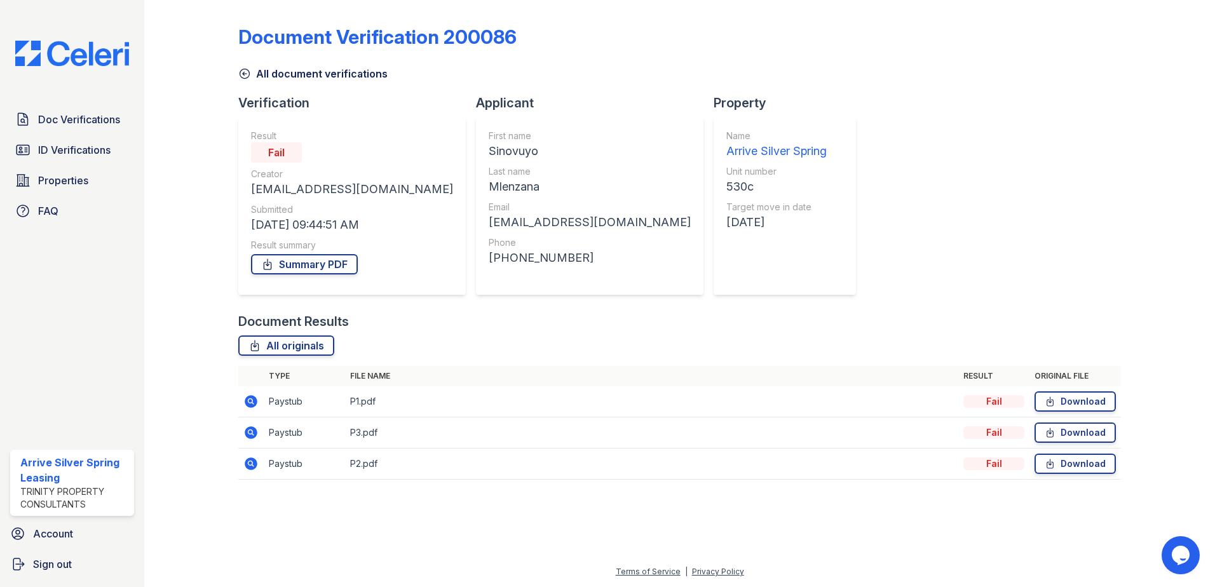
click at [253, 397] on icon at bounding box center [251, 401] width 13 height 13
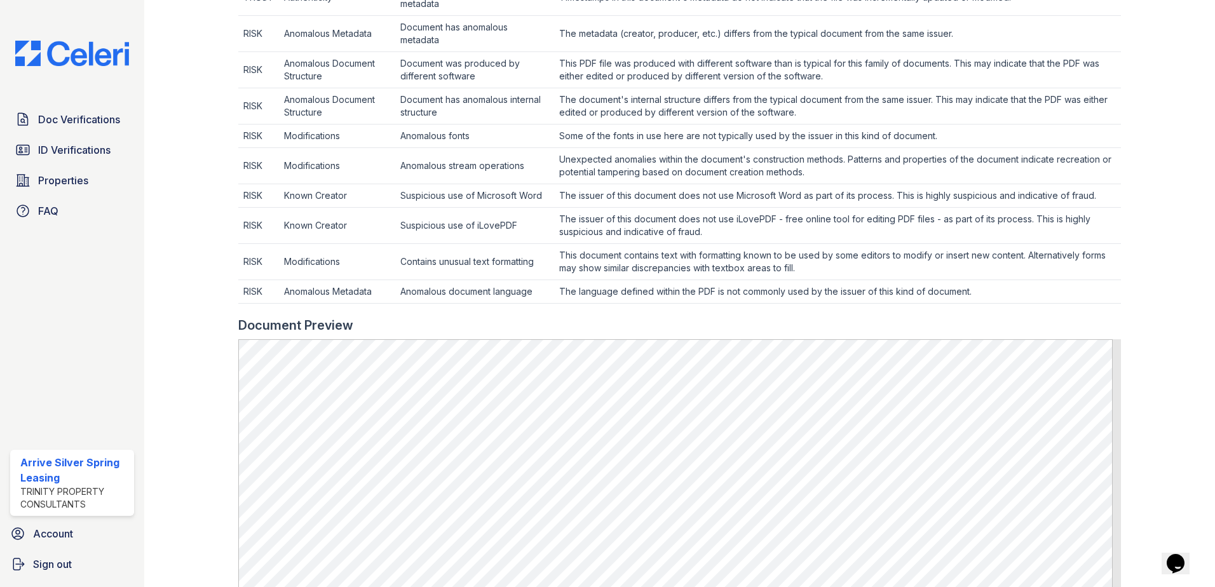
scroll to position [445, 0]
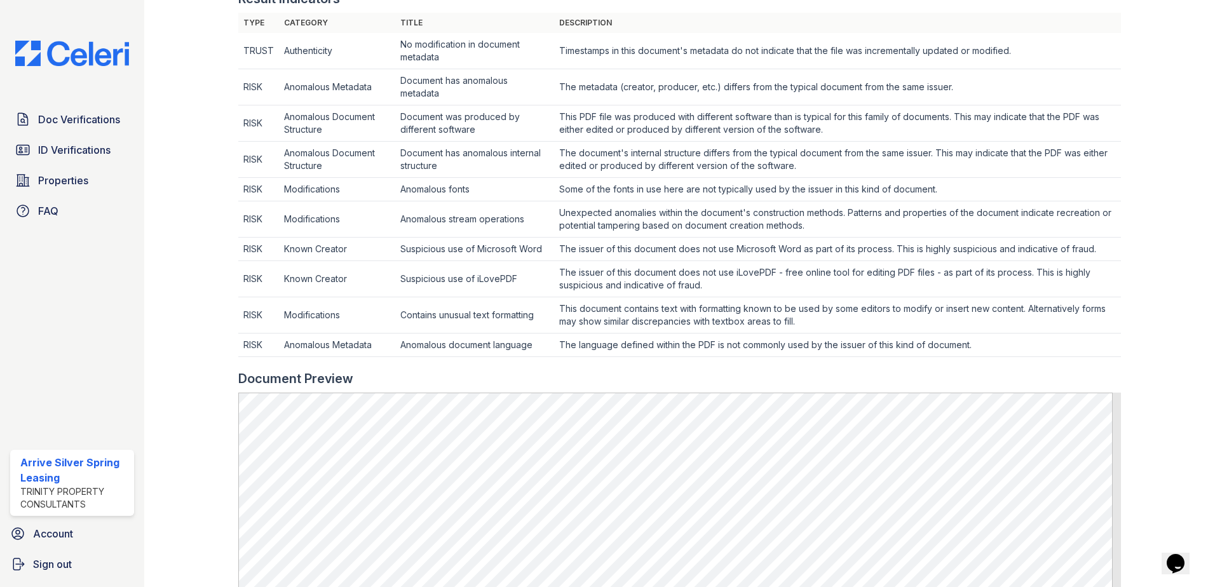
click at [449, 323] on td "Contains unusual text formatting" at bounding box center [474, 315] width 158 height 36
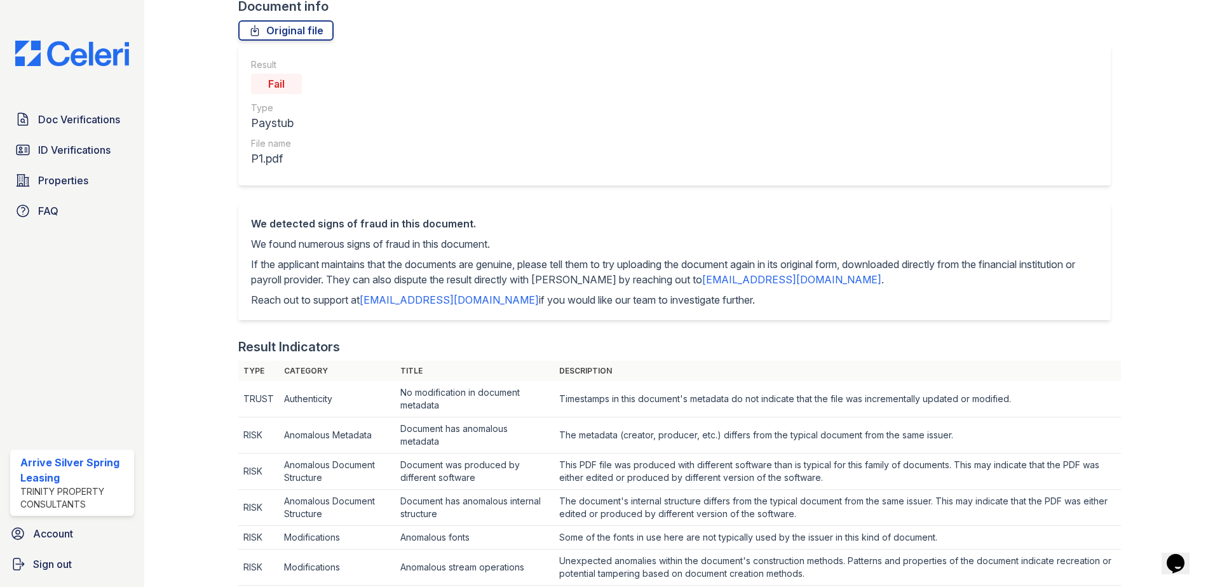
scroll to position [0, 0]
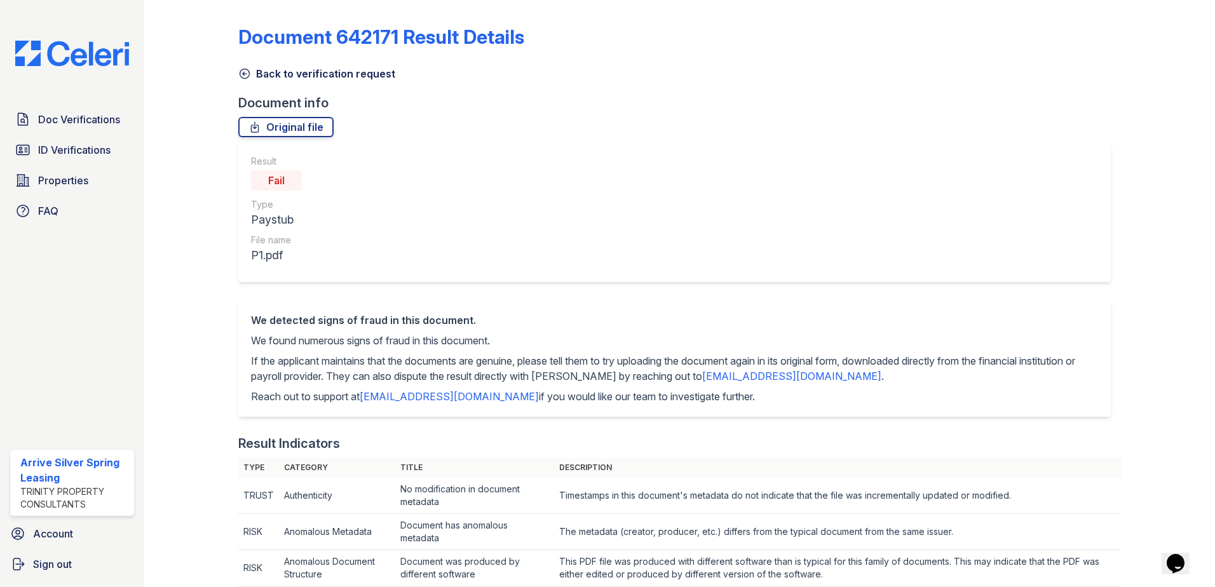
click at [255, 62] on div "Back to verification request" at bounding box center [679, 69] width 883 height 23
click at [250, 69] on icon at bounding box center [244, 73] width 13 height 13
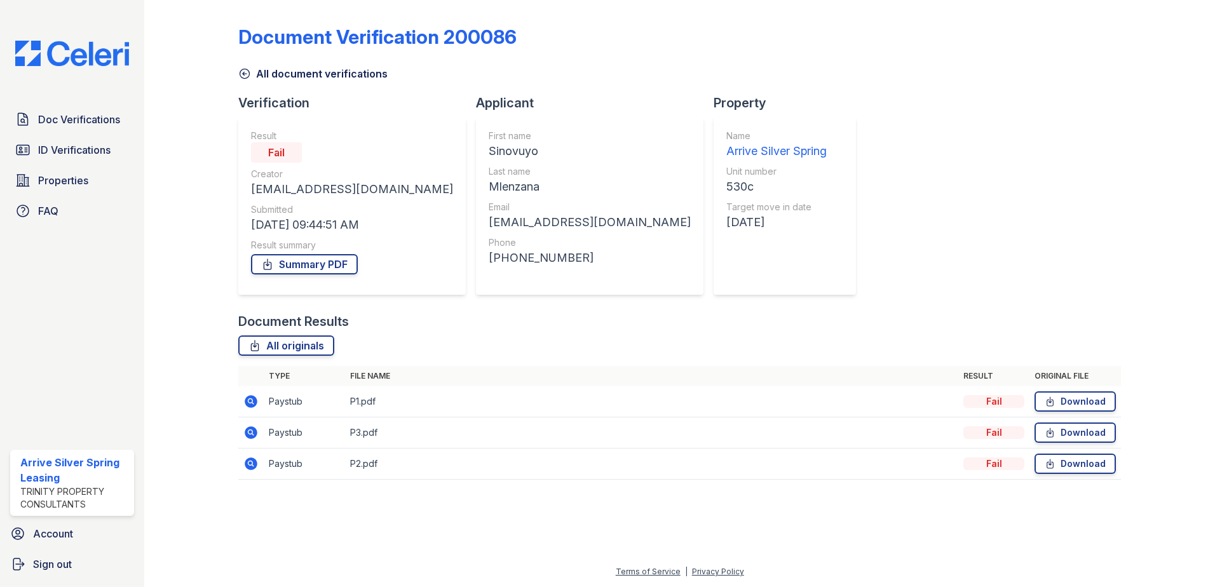
click at [259, 441] on td at bounding box center [250, 432] width 25 height 31
click at [251, 431] on icon at bounding box center [249, 431] width 3 height 3
